Goal: Task Accomplishment & Management: Manage account settings

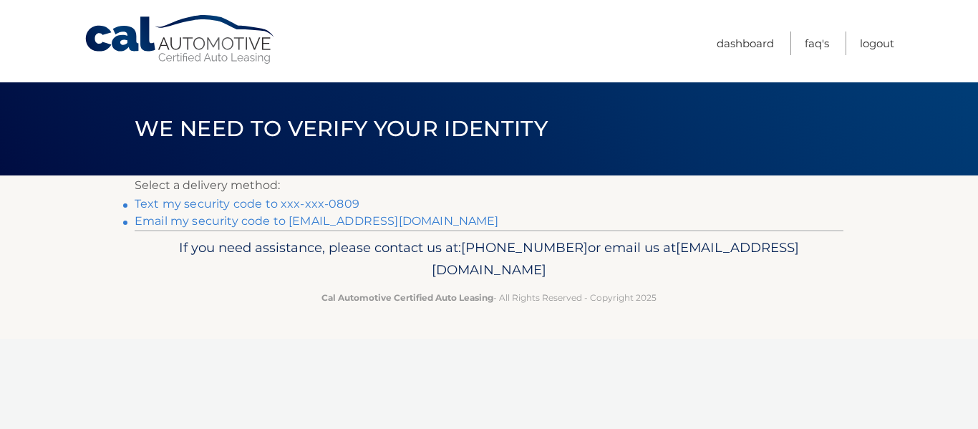
click at [258, 223] on link "Email my security code to [EMAIL_ADDRESS][DOMAIN_NAME]" at bounding box center [317, 221] width 364 height 14
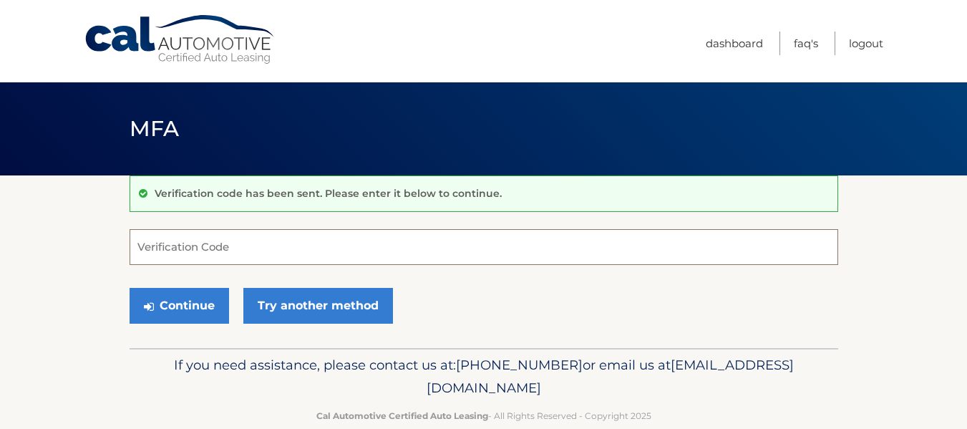
click at [258, 242] on input "Verification Code" at bounding box center [484, 247] width 709 height 36
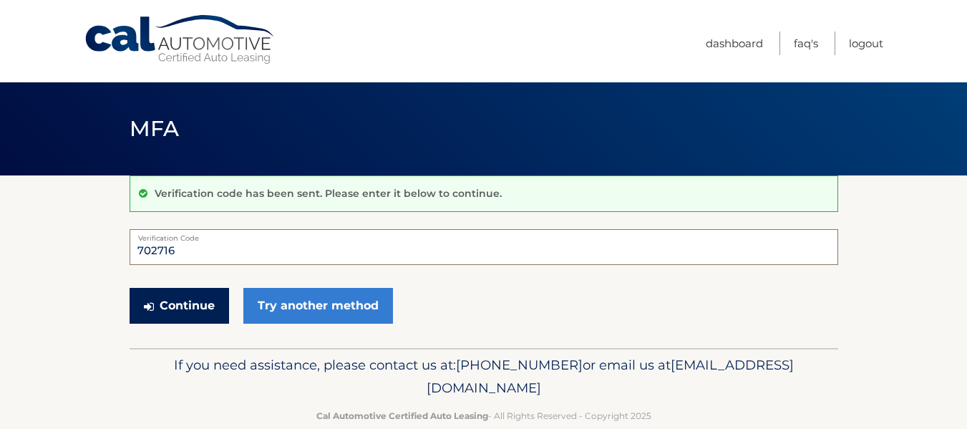
type input "702716"
click at [210, 296] on button "Continue" at bounding box center [179, 306] width 99 height 36
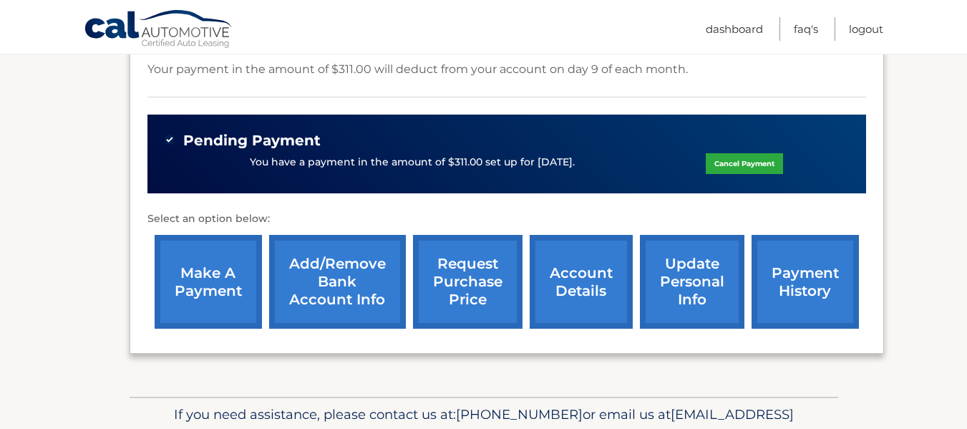
scroll to position [429, 0]
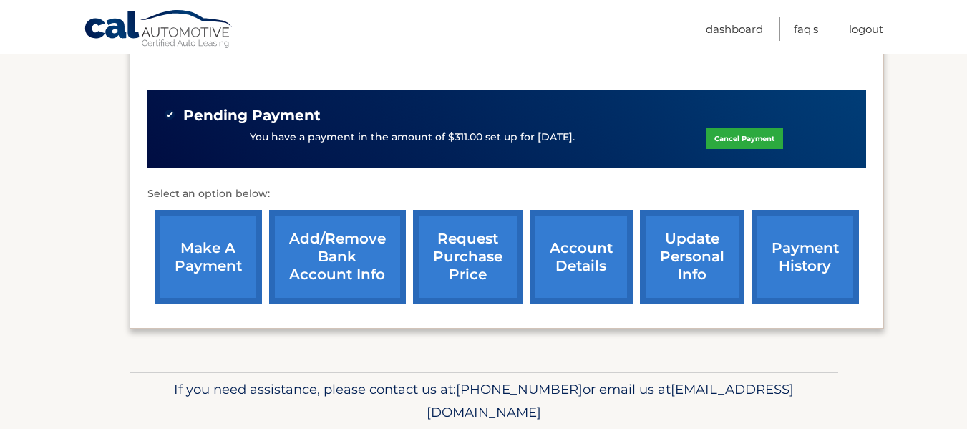
click at [801, 243] on link "payment history" at bounding box center [805, 257] width 107 height 94
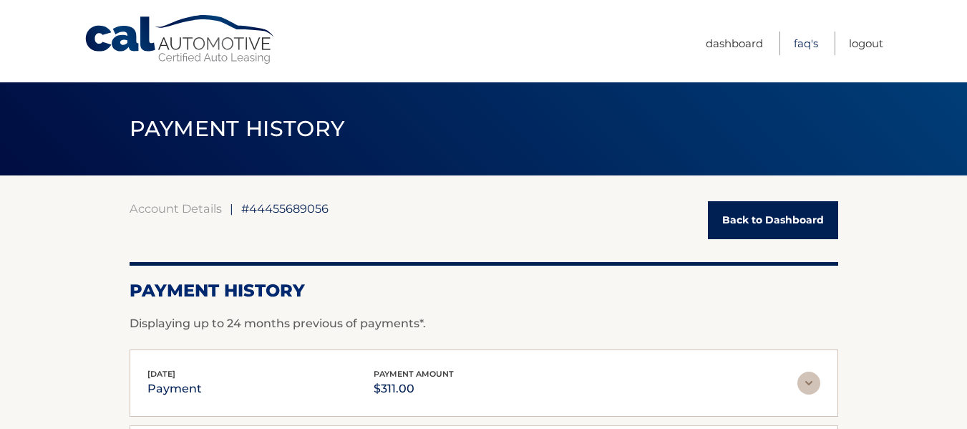
click at [805, 42] on link "FAQ's" at bounding box center [806, 43] width 24 height 24
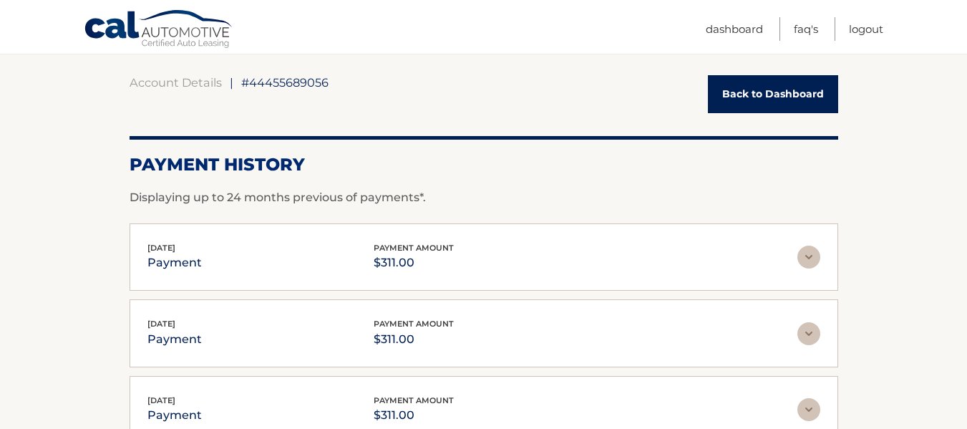
scroll to position [143, 0]
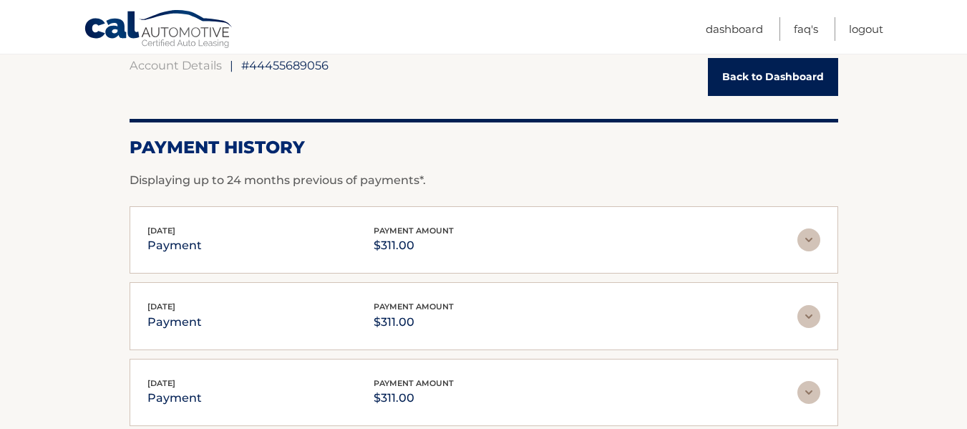
click at [740, 79] on link "Back to Dashboard" at bounding box center [773, 77] width 130 height 38
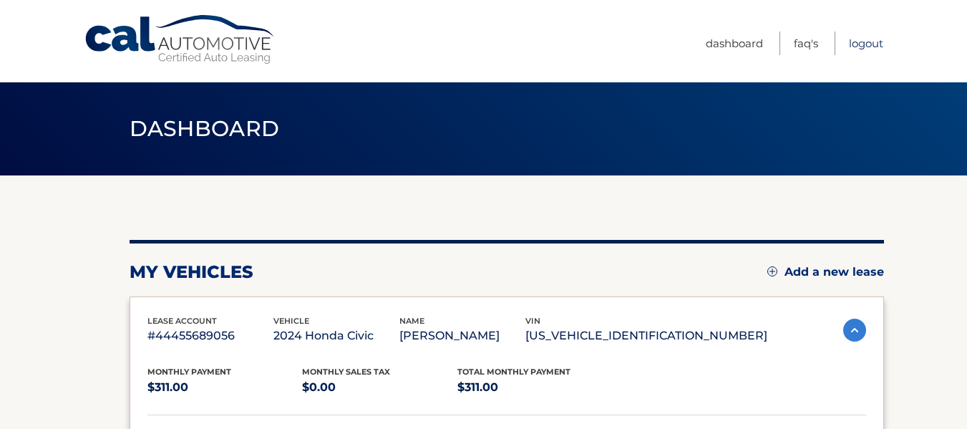
click at [851, 44] on link "Logout" at bounding box center [866, 43] width 34 height 24
